Goal: Transaction & Acquisition: Purchase product/service

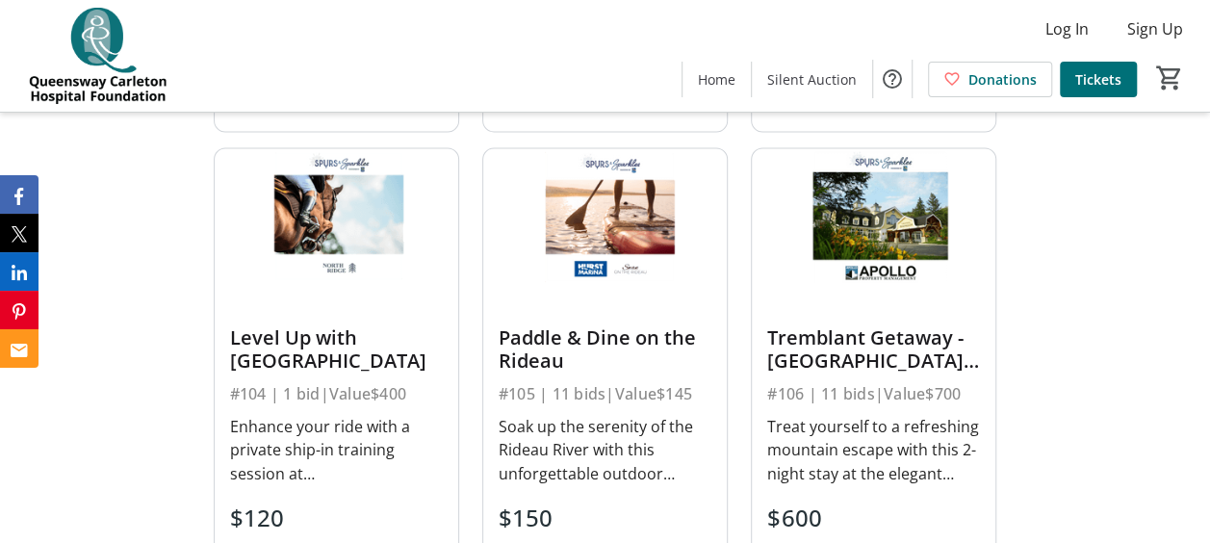
scroll to position [1444, 0]
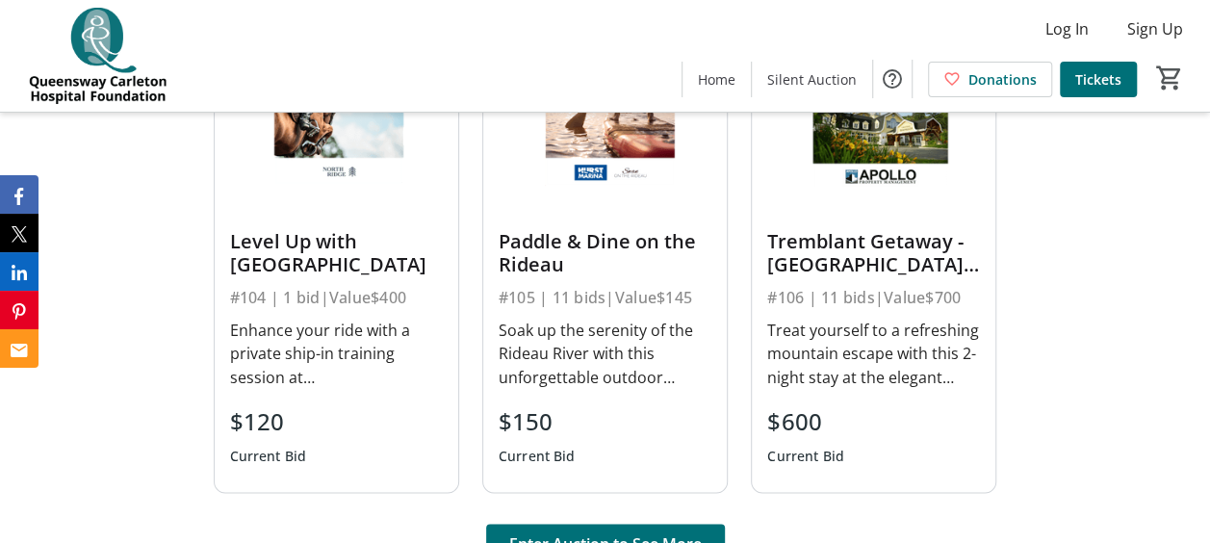
click at [665, 374] on div "Soak up the serenity of the Rideau River with this unforgettable outdoor experi…" at bounding box center [605, 353] width 213 height 69
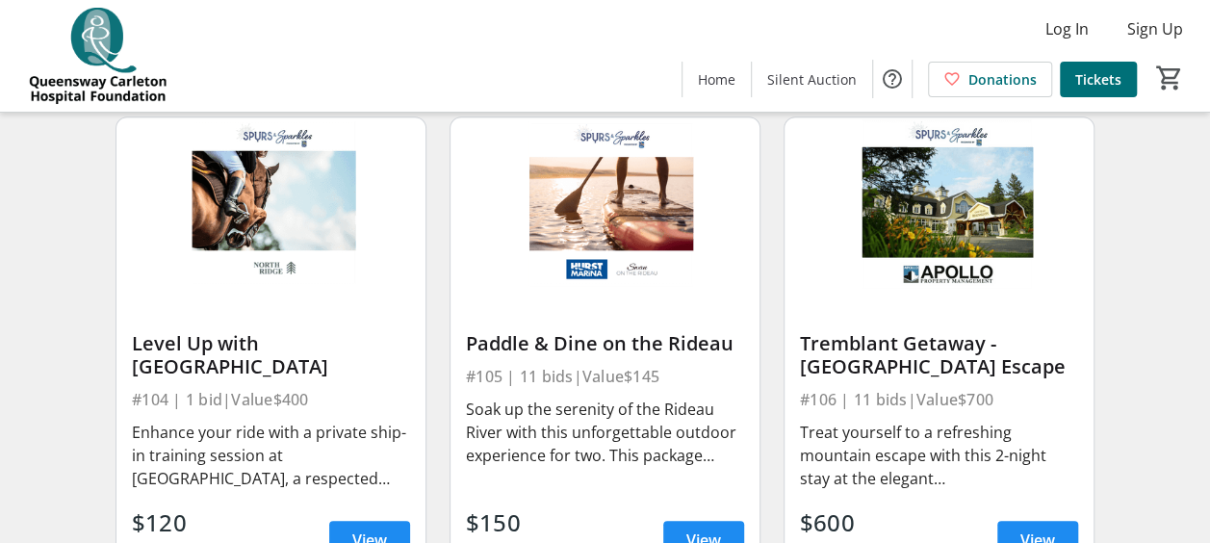
scroll to position [770, 0]
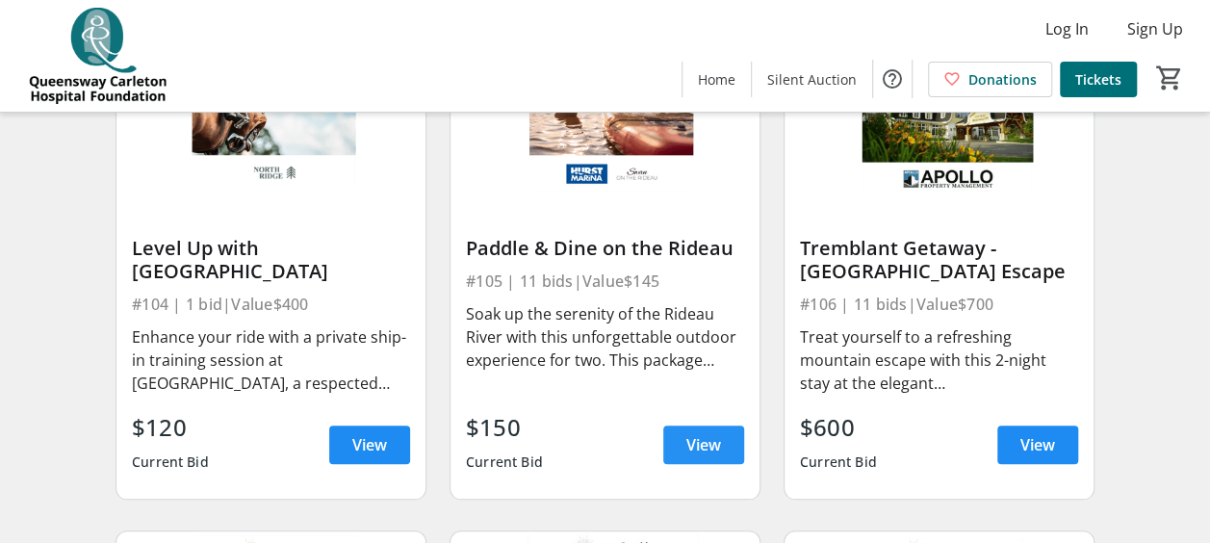
click at [717, 456] on span "View" at bounding box center [703, 444] width 35 height 23
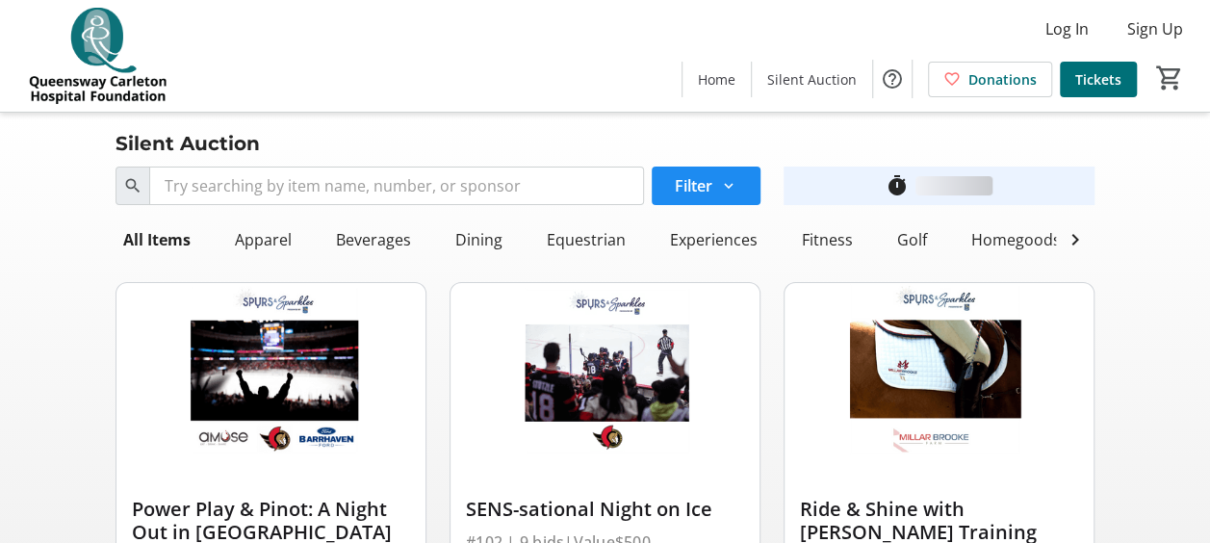
scroll to position [770, 0]
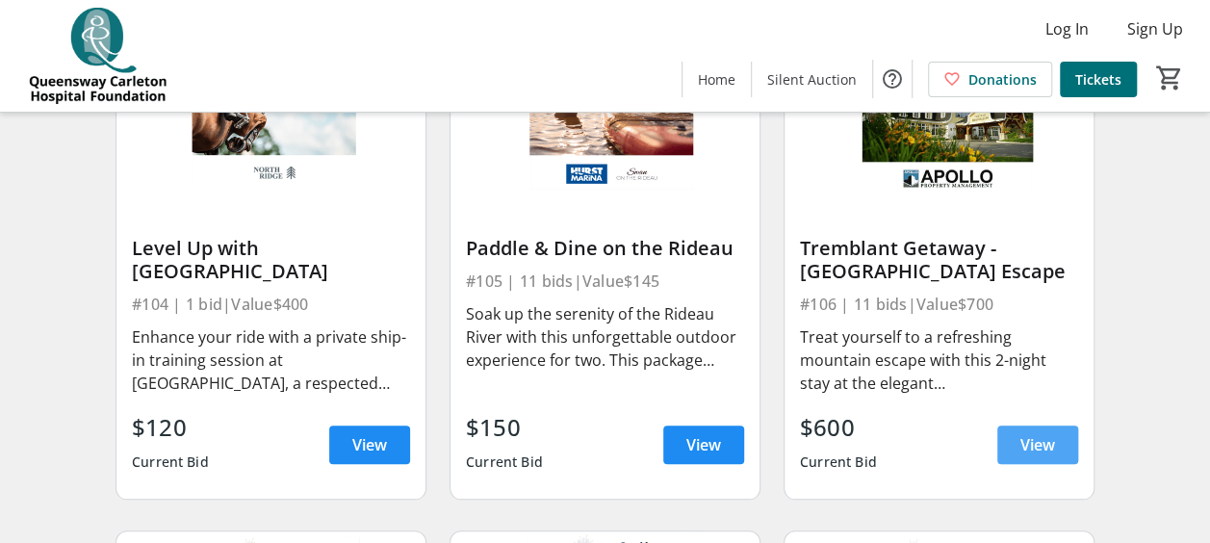
click at [1038, 454] on span "View" at bounding box center [1037, 444] width 35 height 23
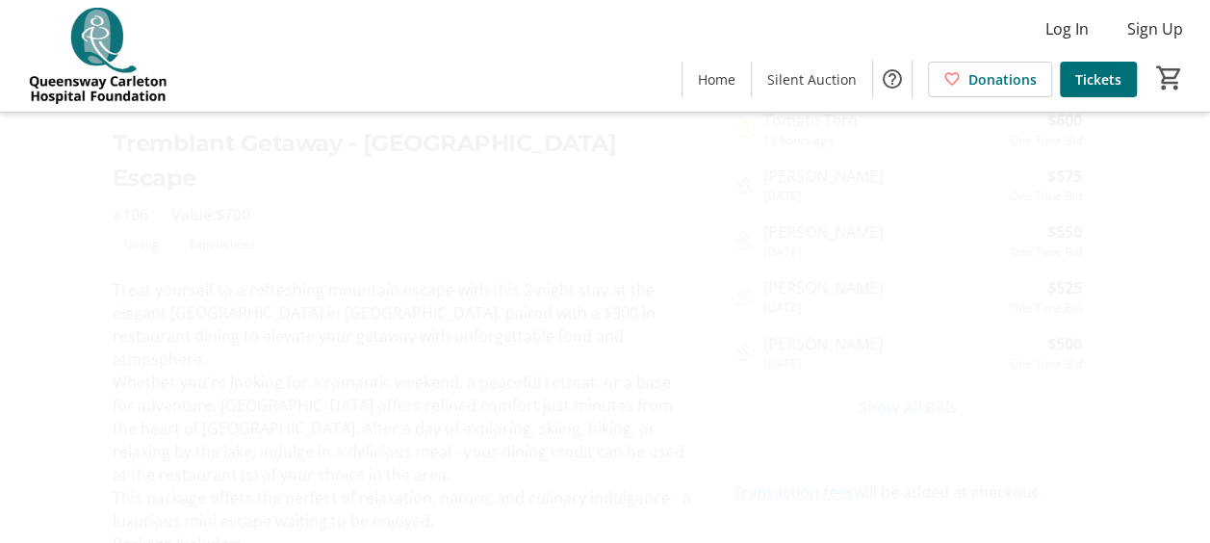
scroll to position [502, 0]
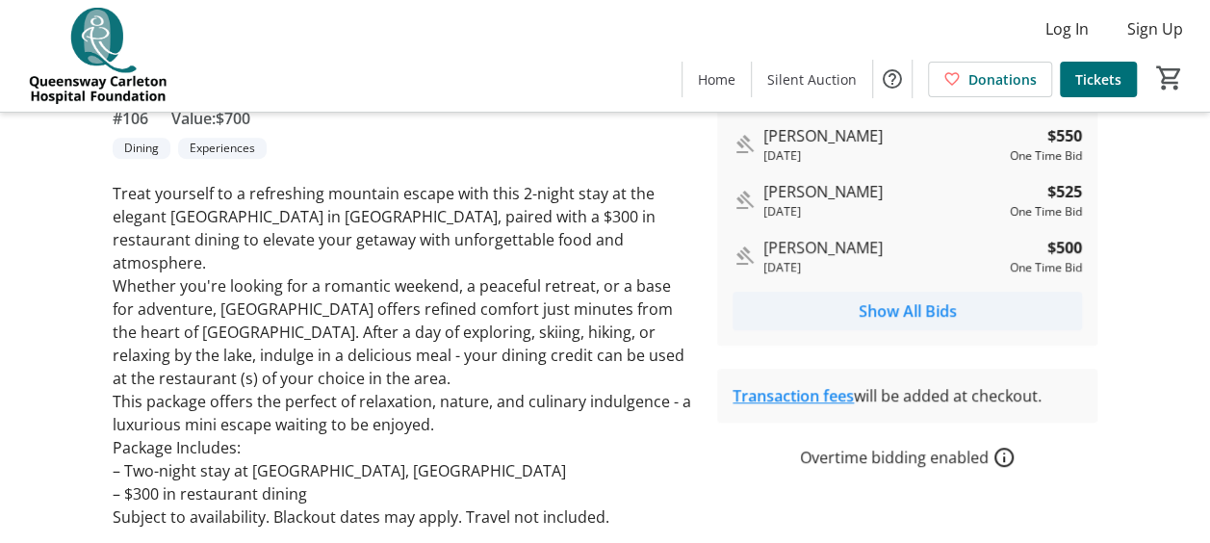
click at [906, 308] on span "Show All Bids" at bounding box center [908, 310] width 98 height 23
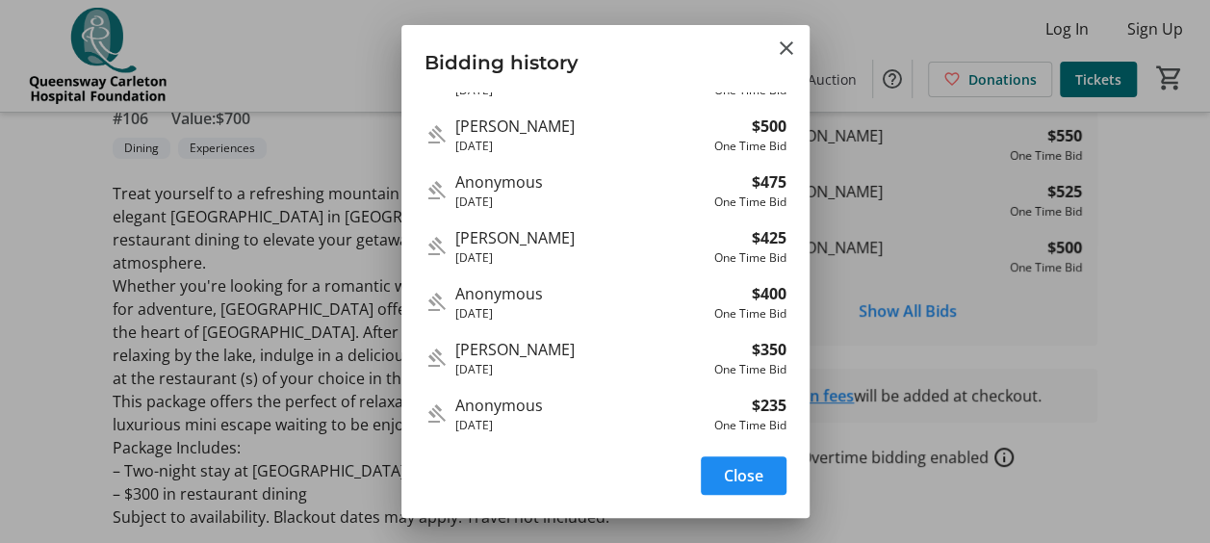
scroll to position [257, 0]
click at [753, 475] on span "Close" at bounding box center [743, 475] width 39 height 23
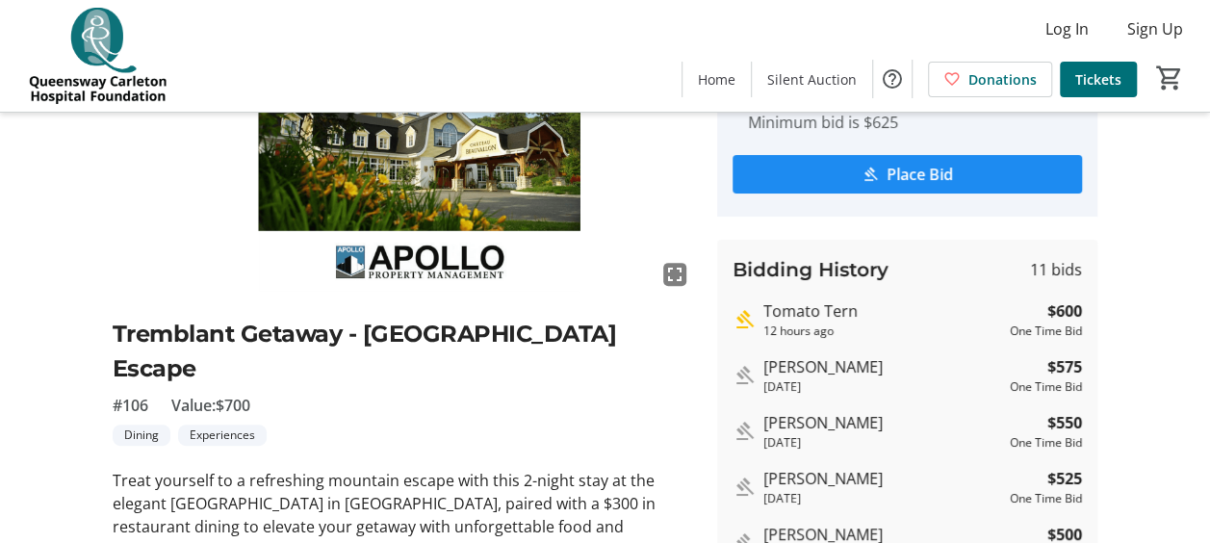
scroll to position [117, 0]
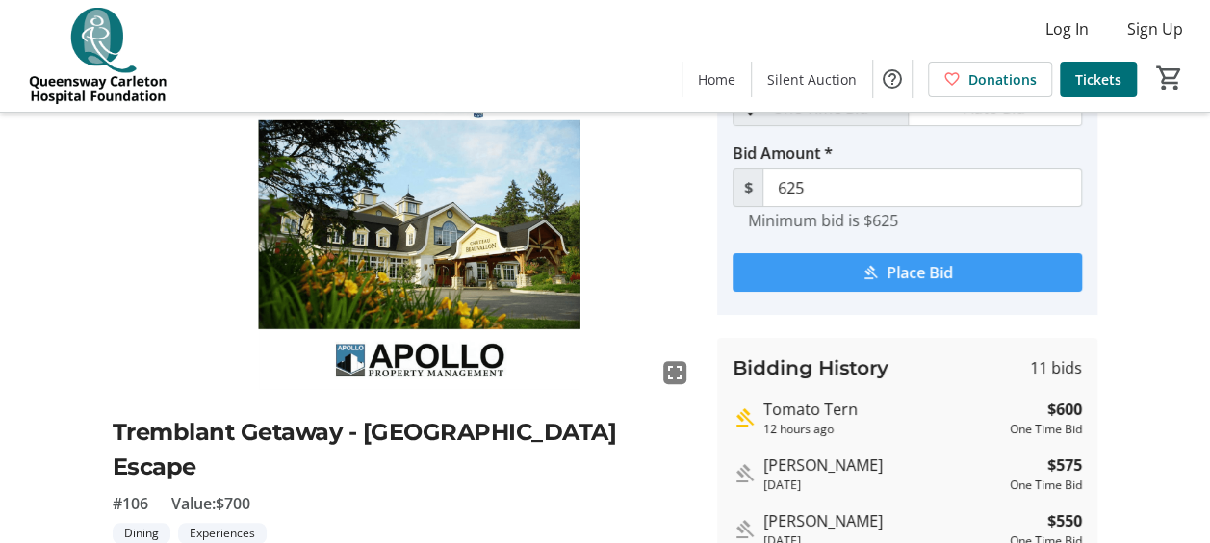
click at [900, 271] on span "Place Bid" at bounding box center [919, 272] width 66 height 23
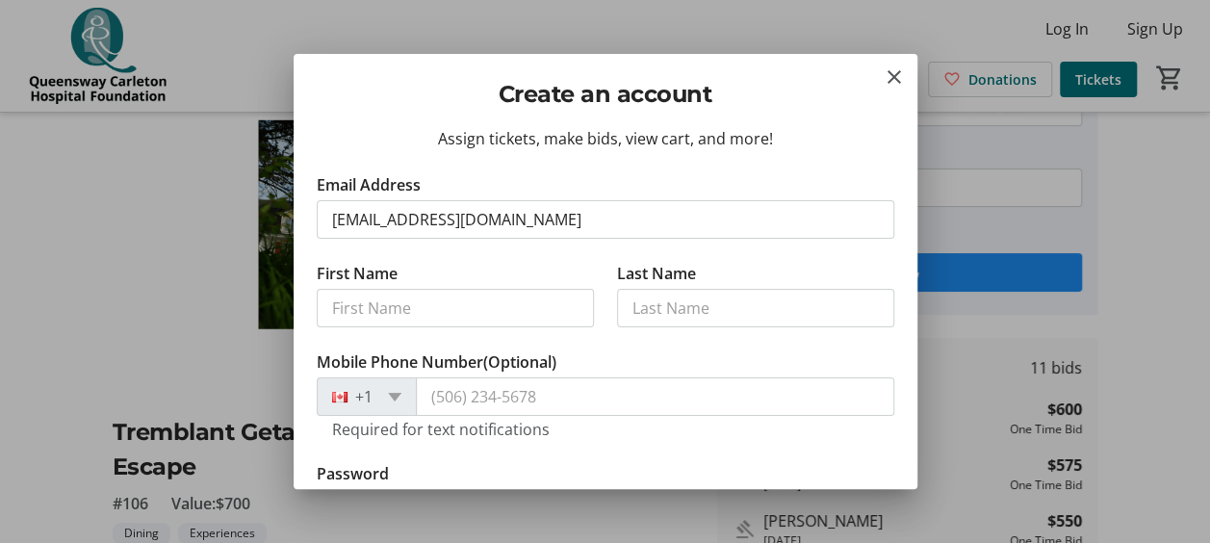
type input "[EMAIL_ADDRESS][DOMAIN_NAME]"
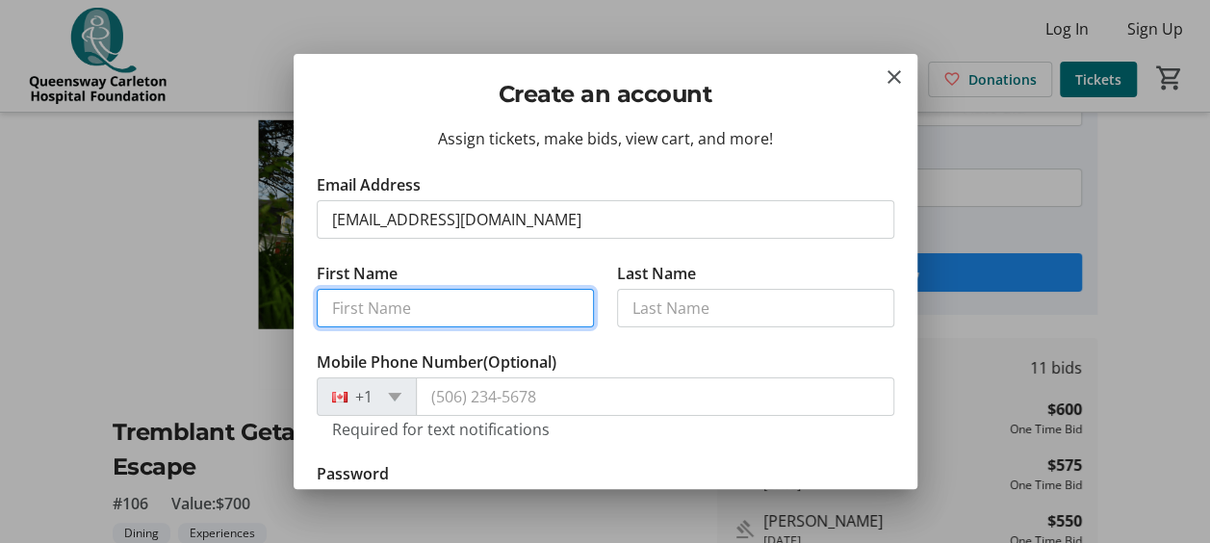
click at [456, 314] on input "First Name" at bounding box center [455, 308] width 277 height 38
type input "[PERSON_NAME]"
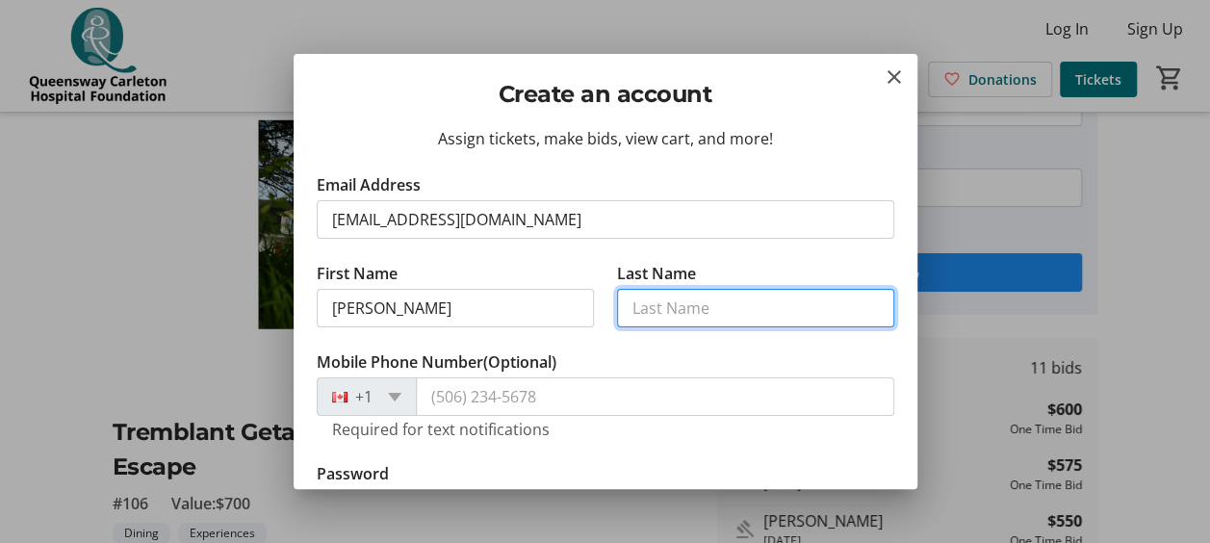
click at [637, 314] on input "Last Name" at bounding box center [755, 308] width 277 height 38
type input "[PERSON_NAME]"
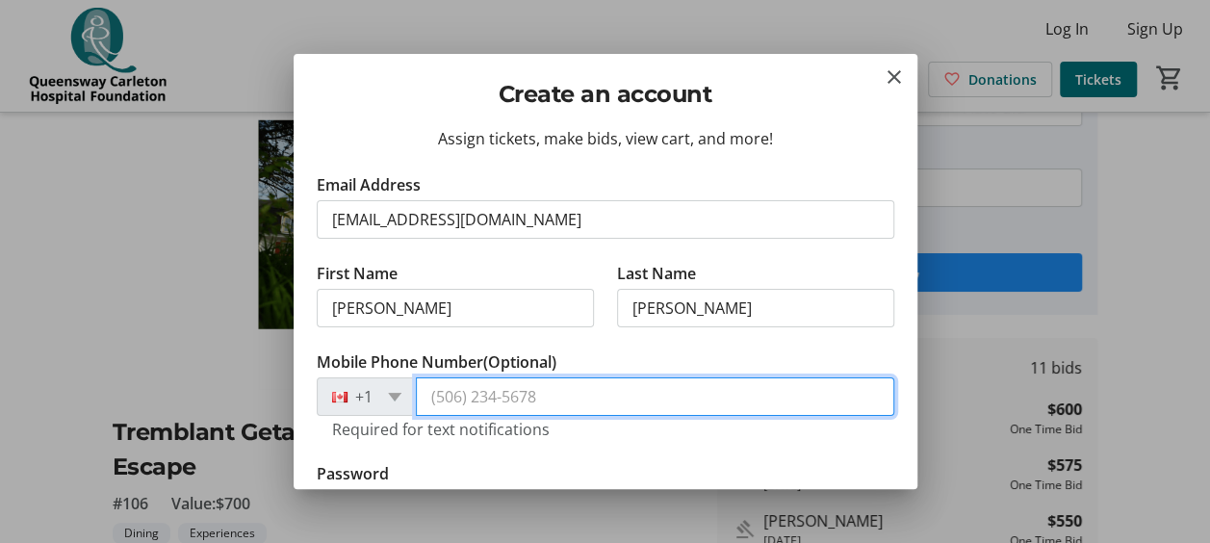
click at [526, 390] on input "Mobile Phone Number (Optional)" at bounding box center [655, 396] width 478 height 38
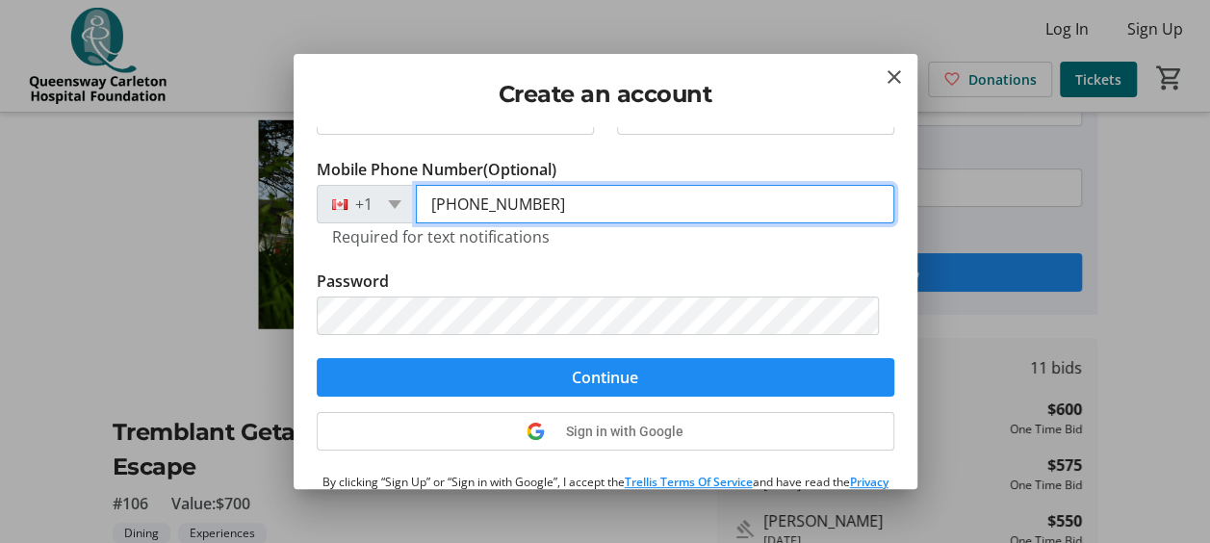
type input "[PHONE_NUMBER]"
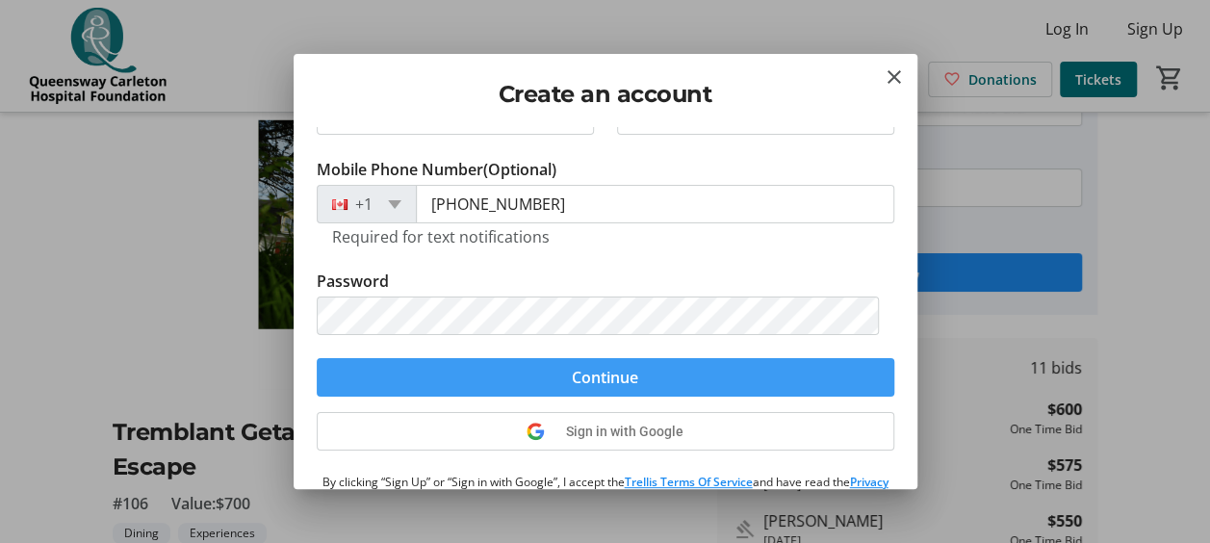
click at [606, 368] on span "Continue" at bounding box center [605, 377] width 66 height 23
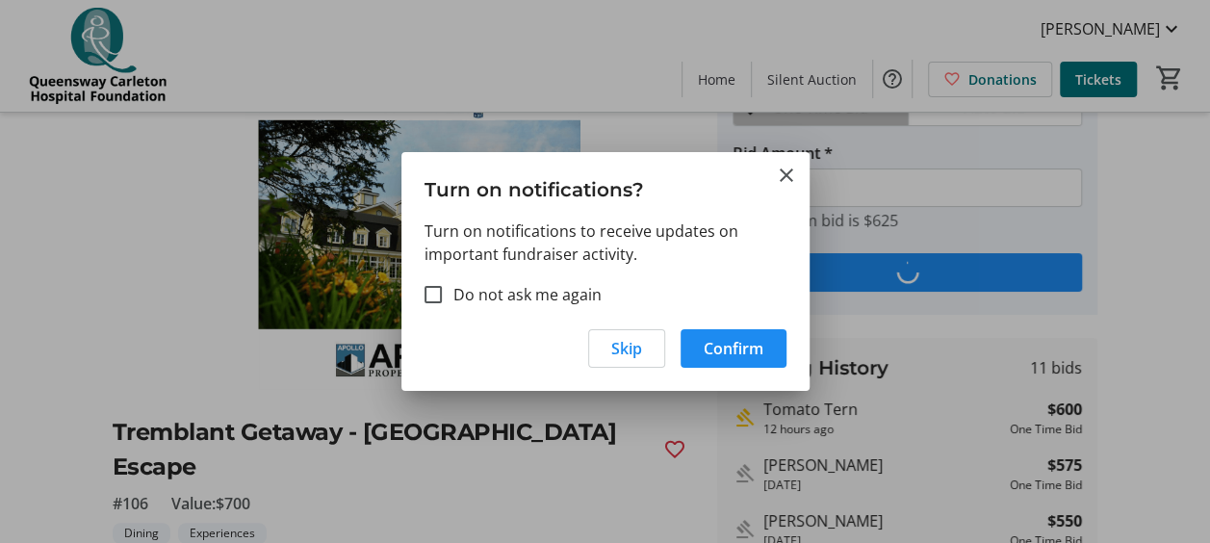
scroll to position [0, 0]
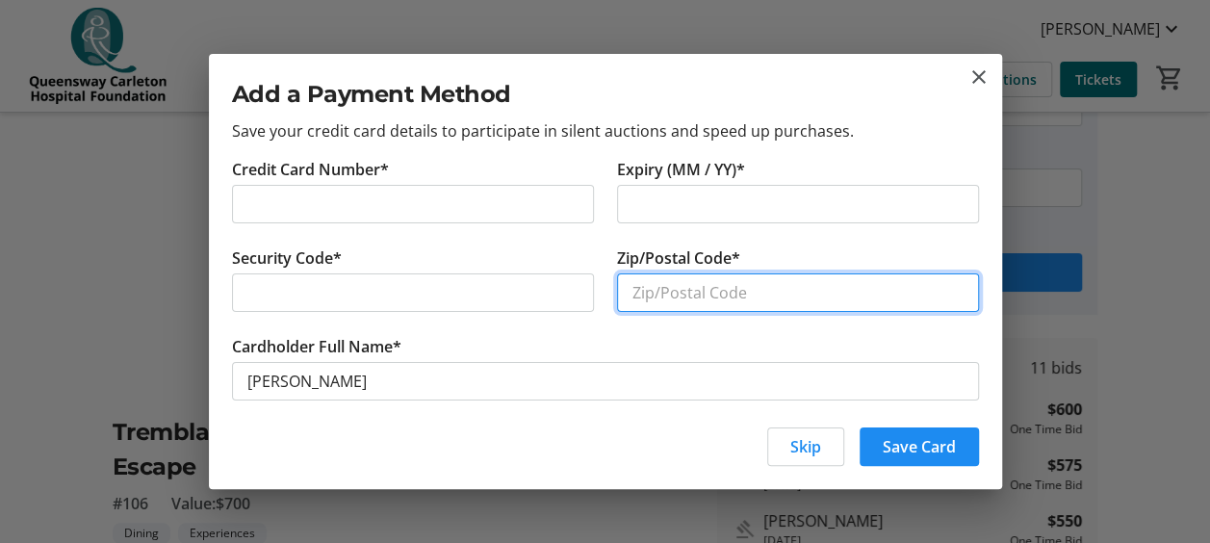
click at [728, 291] on input "Zip/Postal Code*" at bounding box center [798, 292] width 362 height 38
type input "K1H5W9"
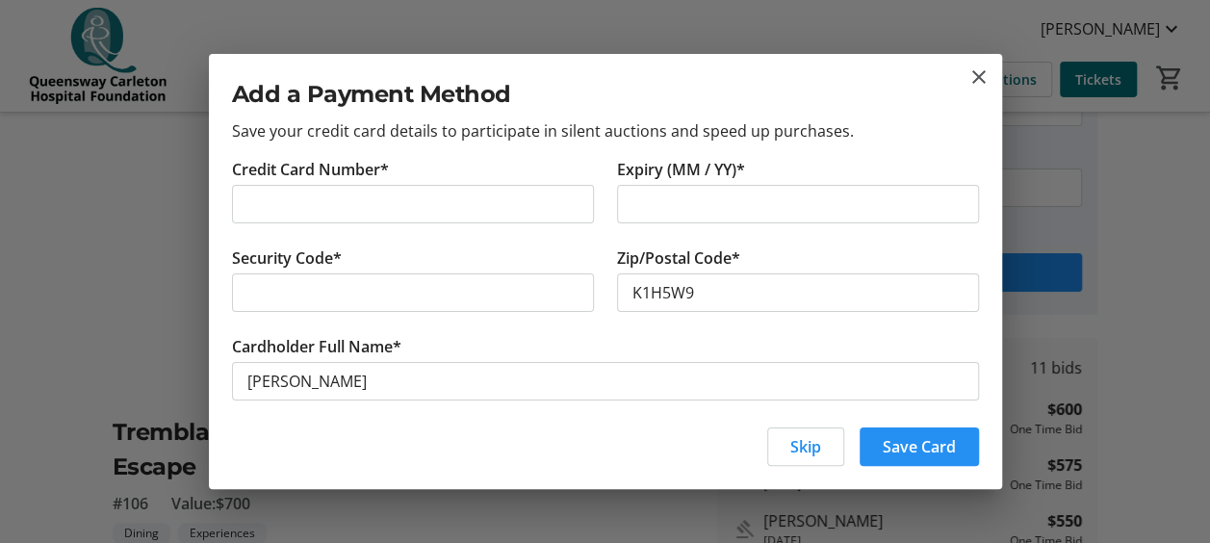
click at [928, 448] on span "Save Card" at bounding box center [919, 446] width 73 height 23
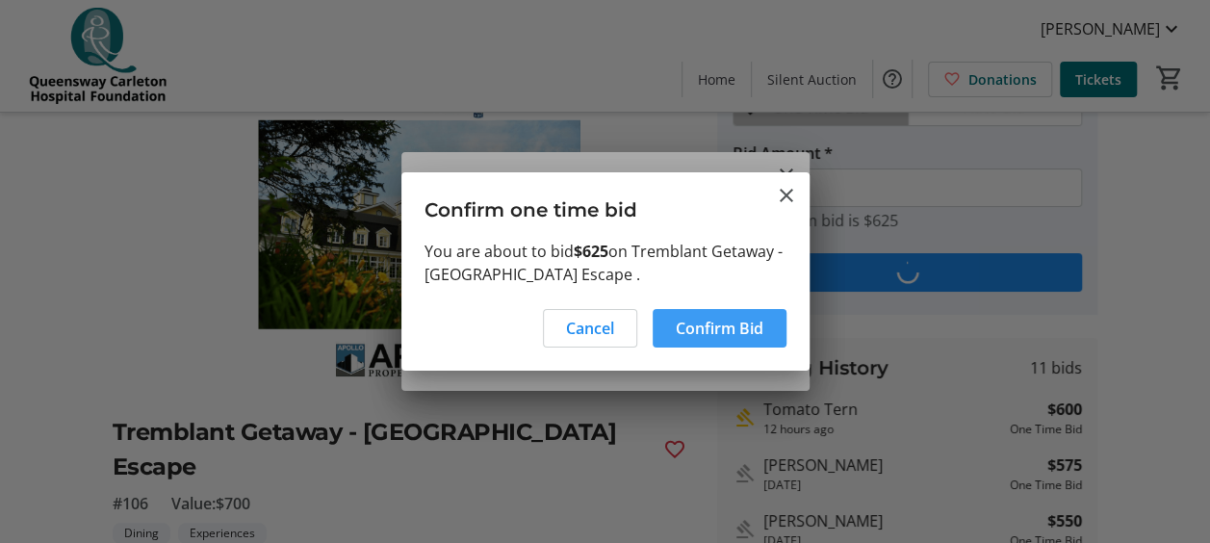
click at [728, 320] on span "Confirm Bid" at bounding box center [720, 328] width 88 height 23
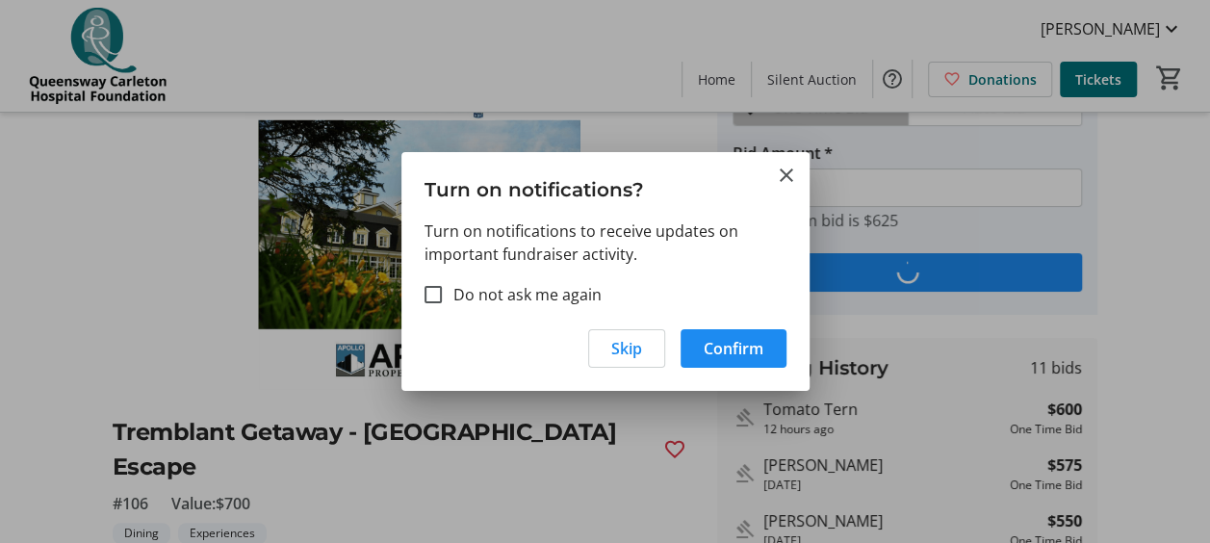
type input "650"
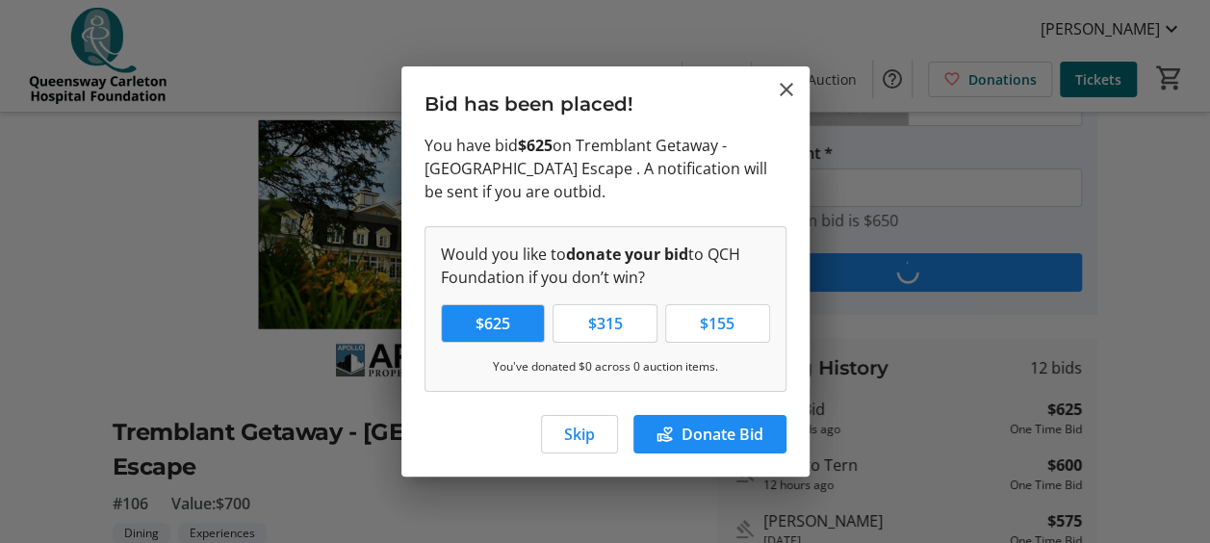
scroll to position [0, 0]
click at [574, 430] on span "Skip" at bounding box center [579, 434] width 31 height 23
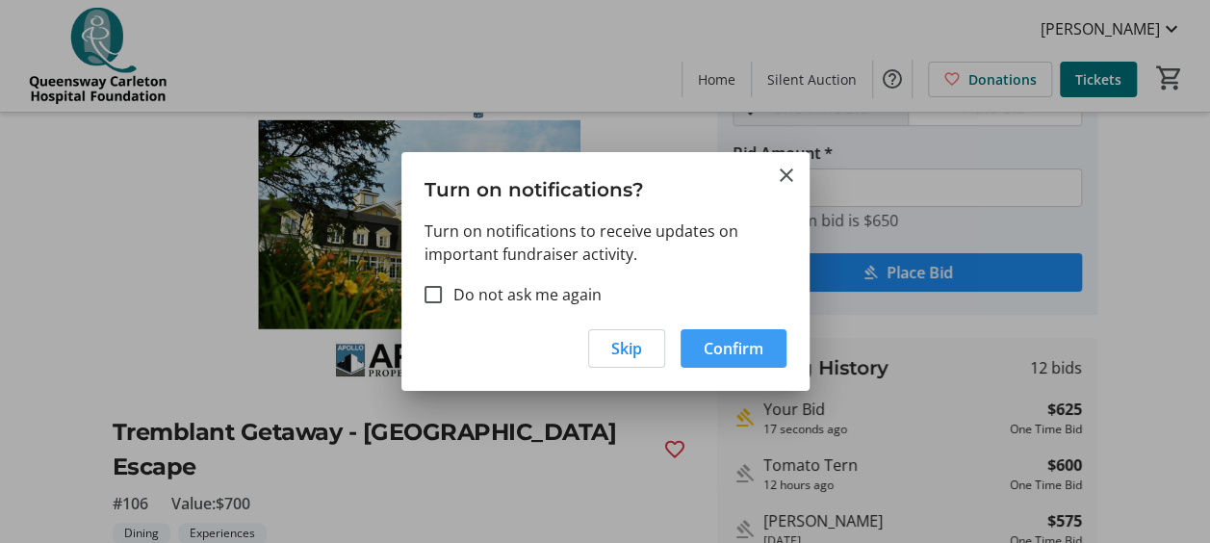
click at [731, 348] on span "Confirm" at bounding box center [734, 348] width 60 height 23
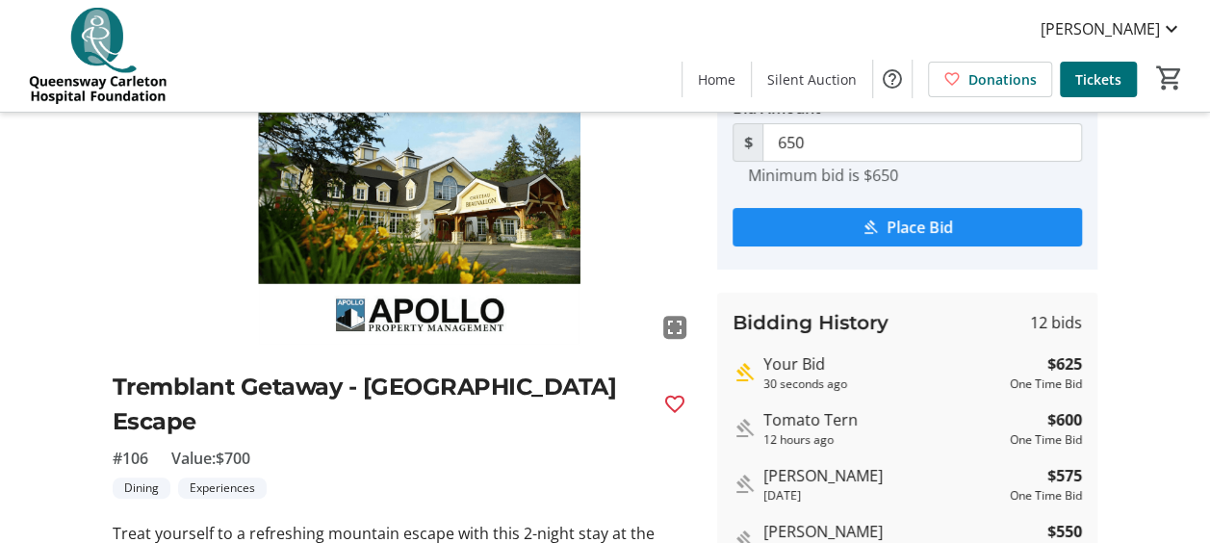
scroll to position [0, 0]
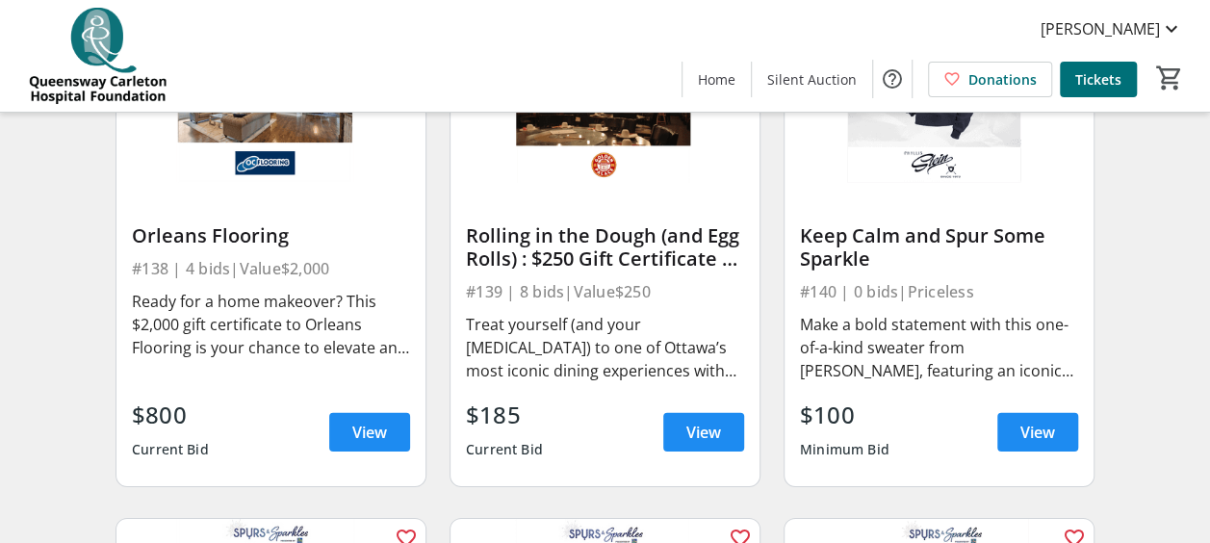
scroll to position [6448, 0]
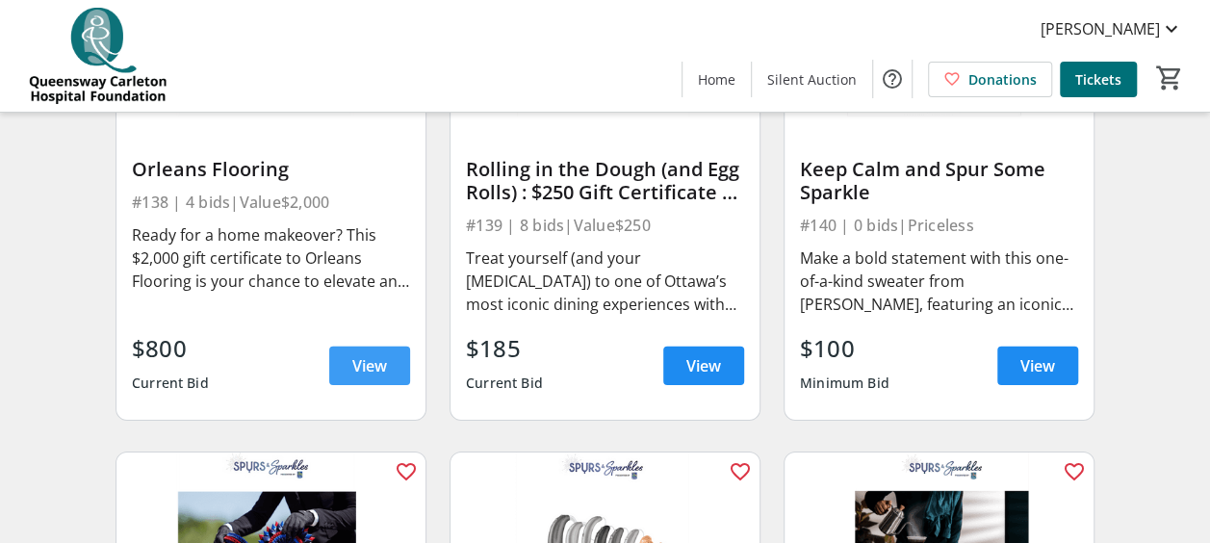
click at [375, 376] on span "View" at bounding box center [369, 365] width 35 height 23
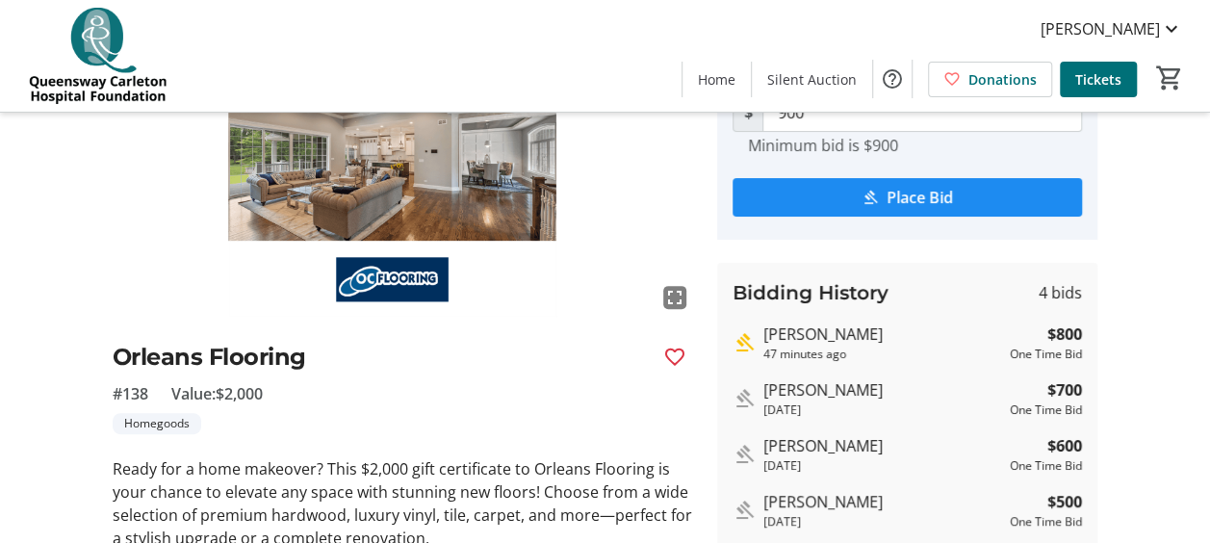
scroll to position [410, 0]
